Goal: Check status: Check status

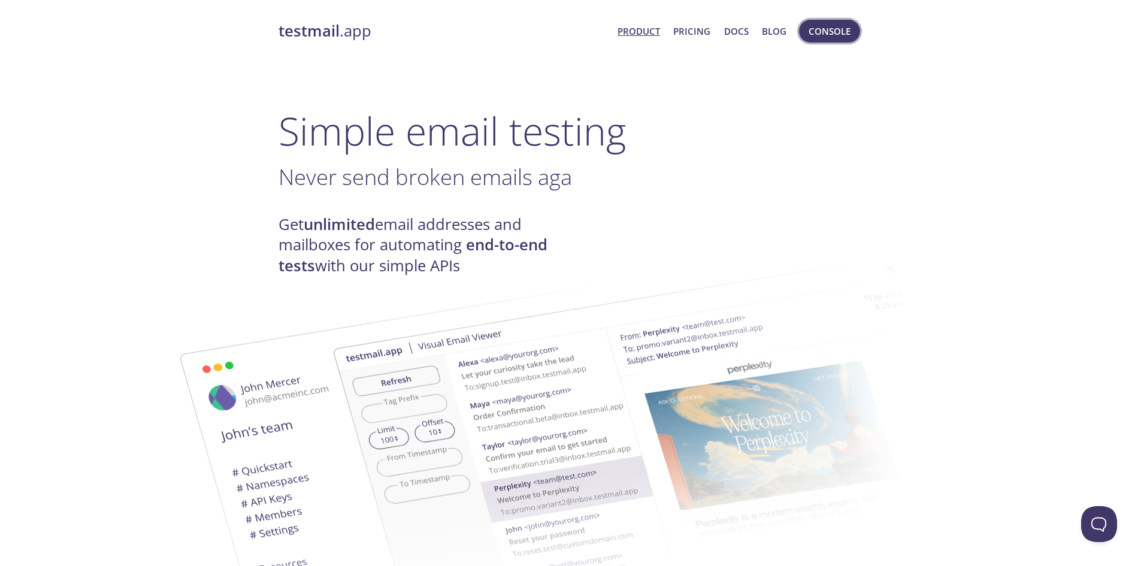
click at [839, 28] on span "Console" at bounding box center [830, 31] width 42 height 16
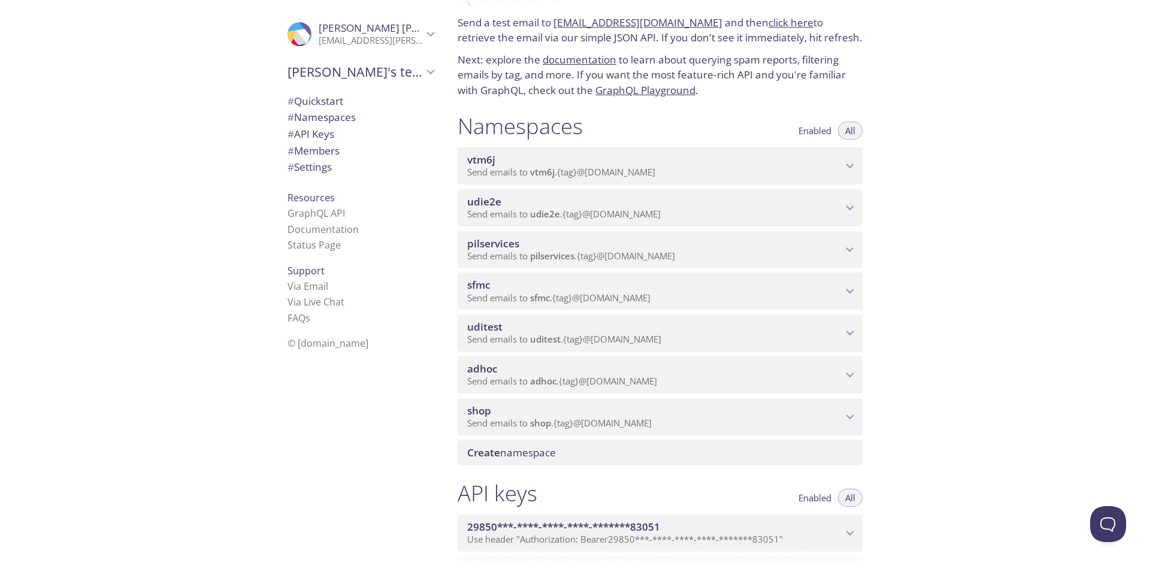
scroll to position [60, 0]
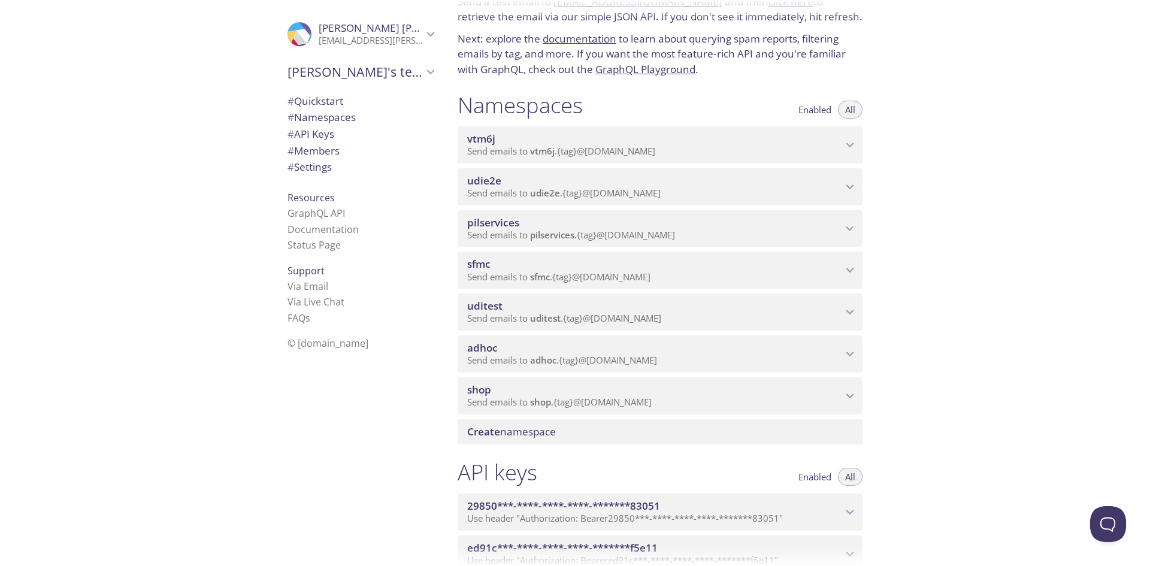
click at [577, 361] on span "Send emails to adhoc . {tag} @inbox.testmail.app" at bounding box center [562, 360] width 190 height 12
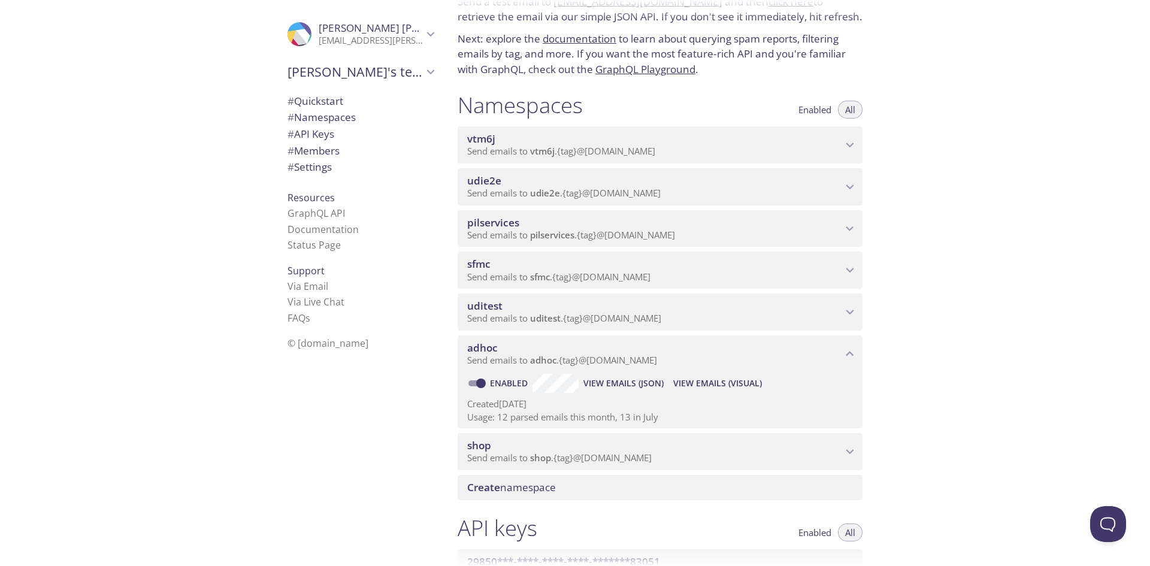
click at [715, 386] on span "View Emails (Visual)" at bounding box center [717, 383] width 89 height 14
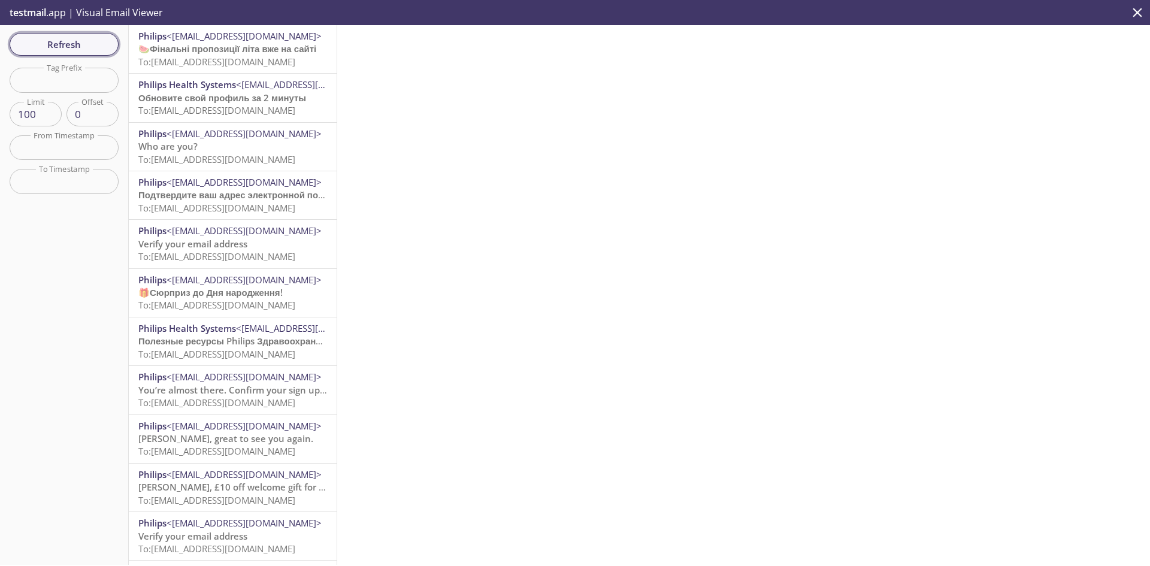
click at [40, 43] on span "Refresh" at bounding box center [64, 45] width 90 height 16
click at [40, 44] on span "Refresh" at bounding box center [64, 45] width 90 height 16
click at [49, 47] on span "Refresh" at bounding box center [64, 45] width 90 height 16
click at [44, 53] on button "Refresh" at bounding box center [64, 44] width 109 height 23
click at [60, 34] on button "Refresh" at bounding box center [64, 44] width 109 height 23
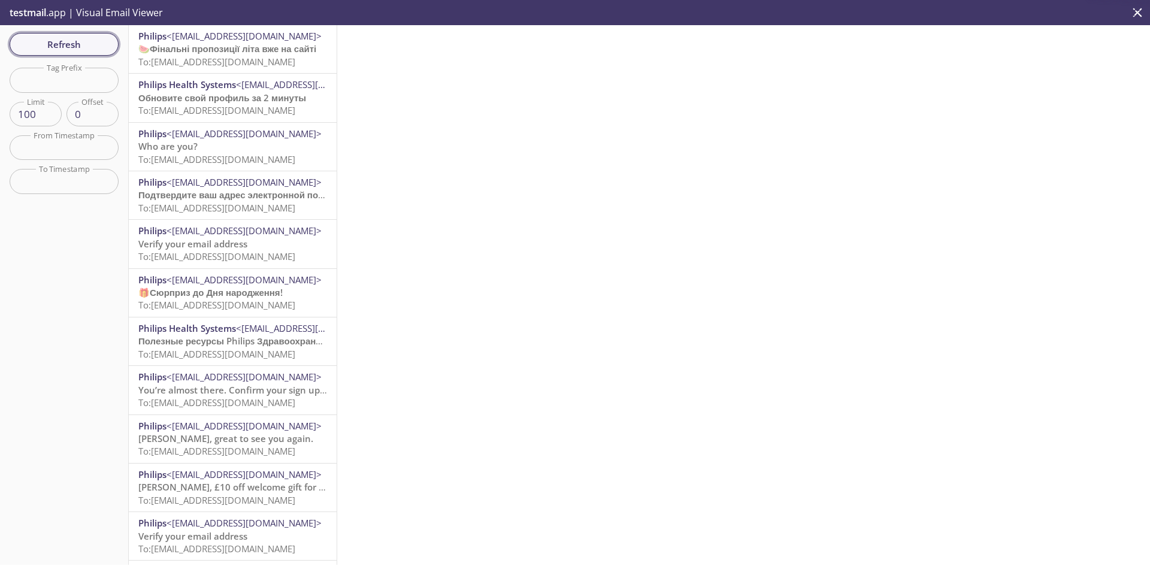
click at [62, 39] on span "Refresh" at bounding box center [64, 45] width 90 height 16
click at [99, 48] on span "Refresh" at bounding box center [64, 45] width 90 height 16
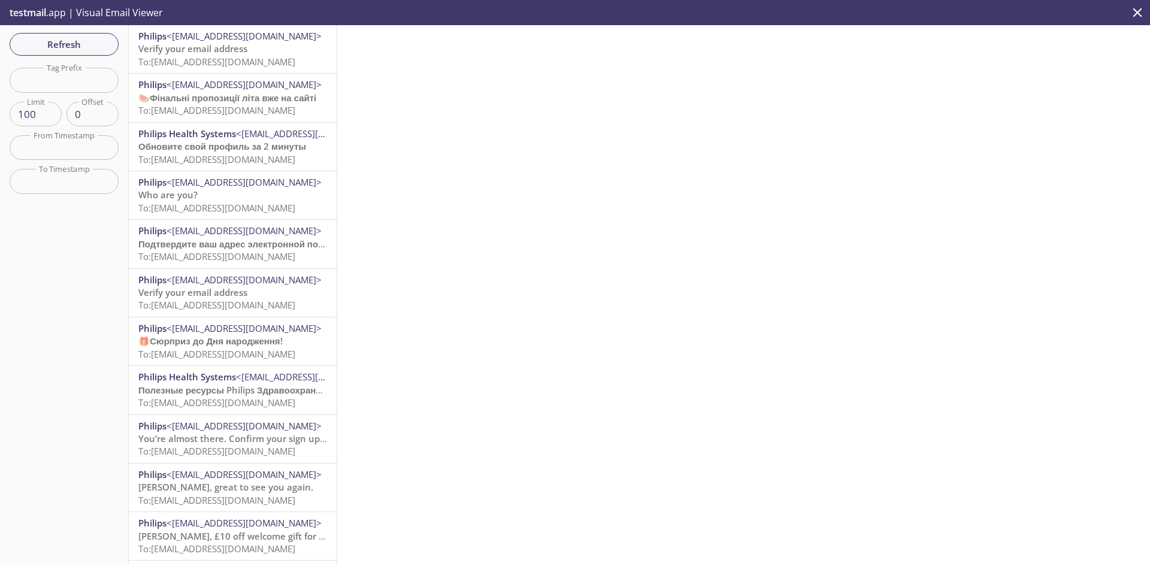
click at [250, 52] on p "Verify your email address To: adhoc.20250815@inbox.testmail.app" at bounding box center [232, 56] width 189 height 26
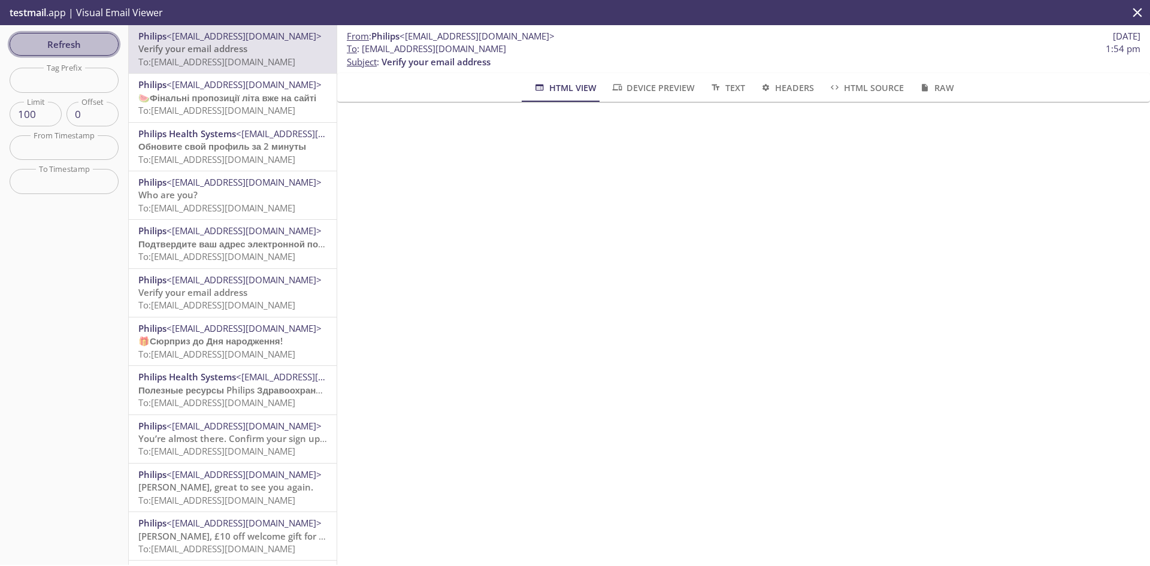
click at [56, 42] on span "Refresh" at bounding box center [64, 45] width 90 height 16
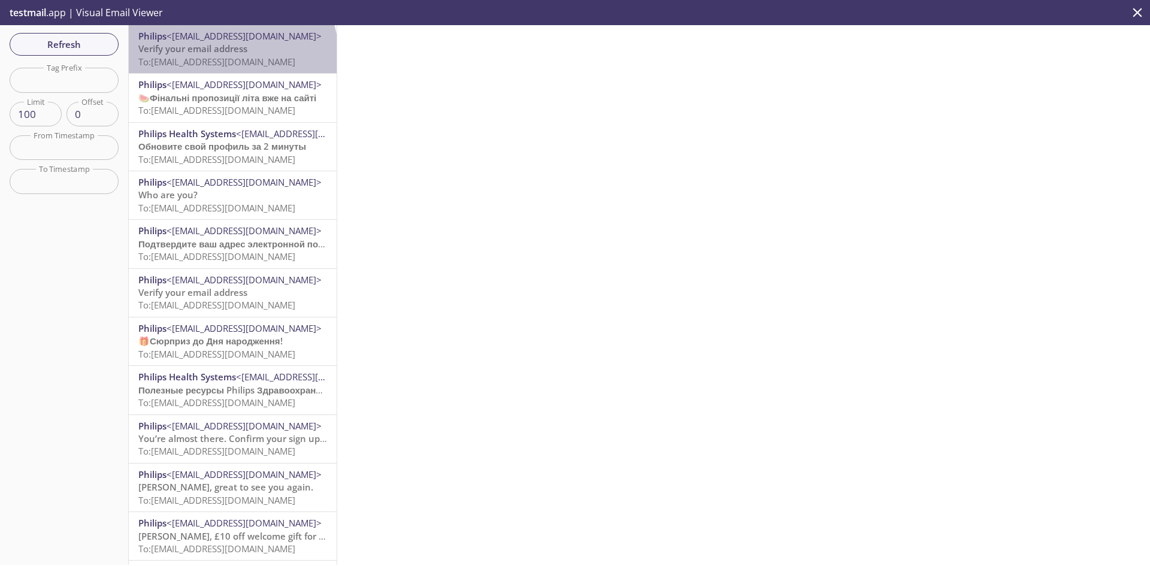
click at [231, 54] on span "Verify your email address" at bounding box center [192, 49] width 109 height 12
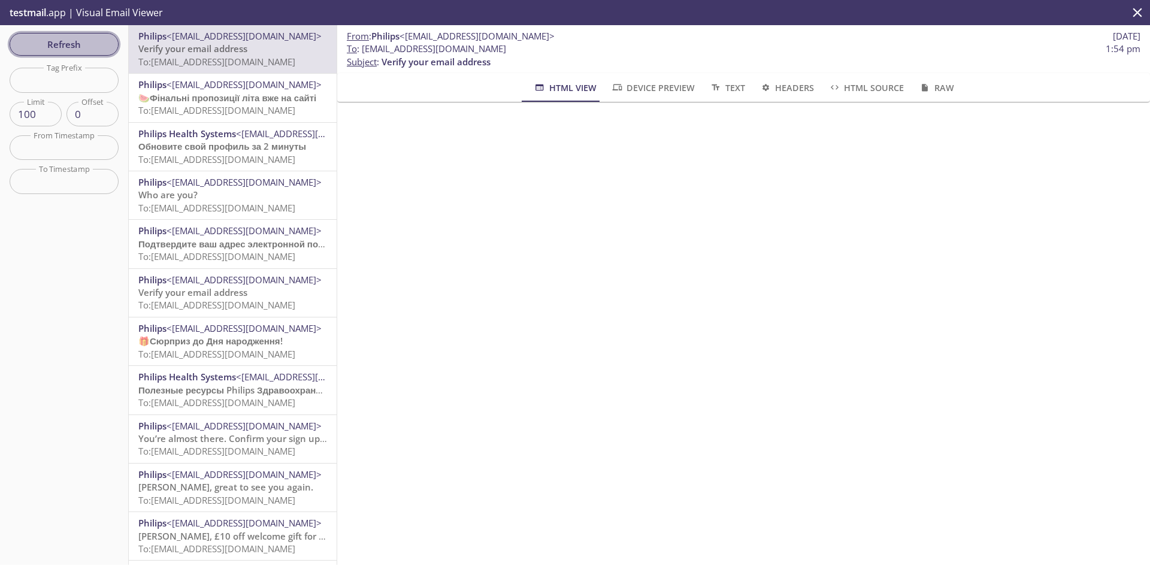
click at [72, 55] on button "Refresh" at bounding box center [64, 44] width 109 height 23
